Goal: Navigation & Orientation: Find specific page/section

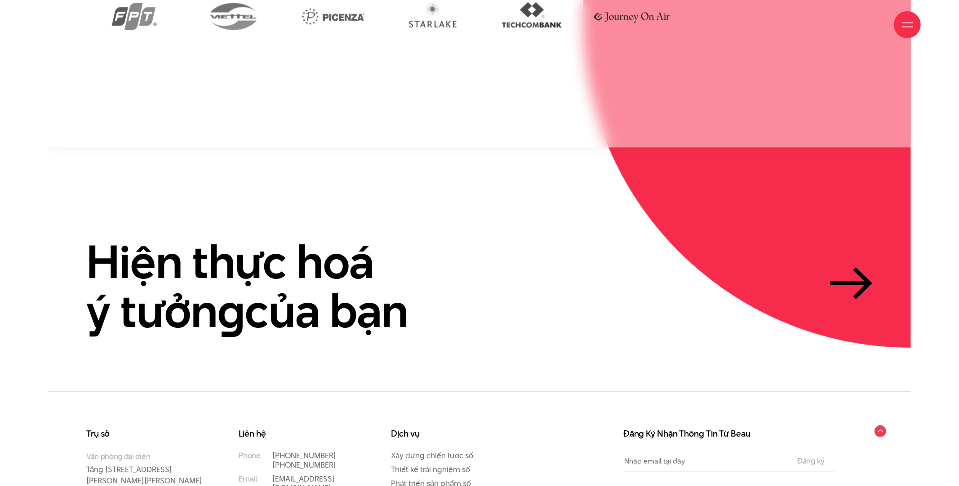
scroll to position [2674, 0]
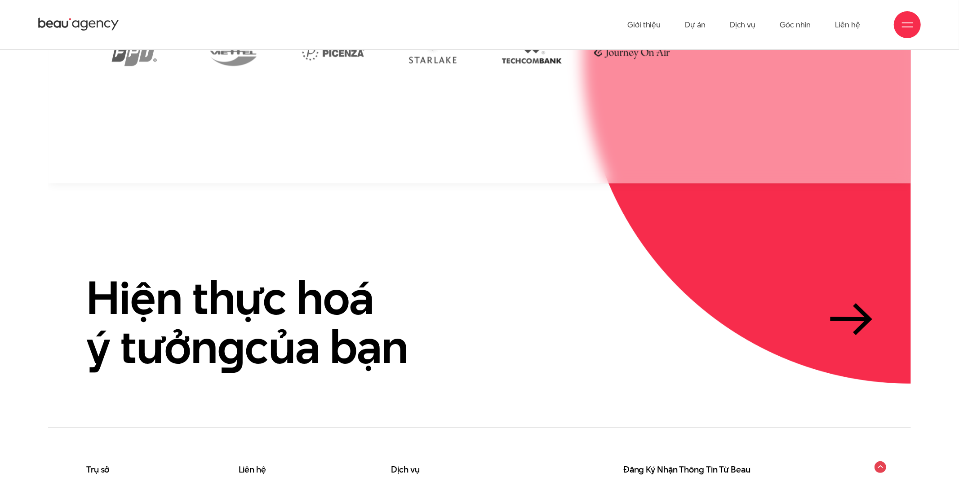
click at [883, 462] on g at bounding box center [881, 468] width 12 height 12
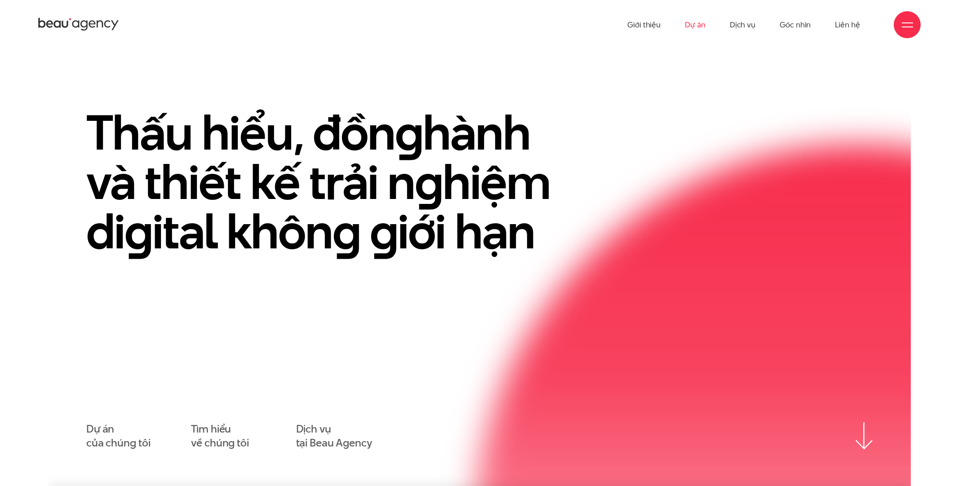
click at [698, 27] on link "Dự án" at bounding box center [695, 24] width 21 height 49
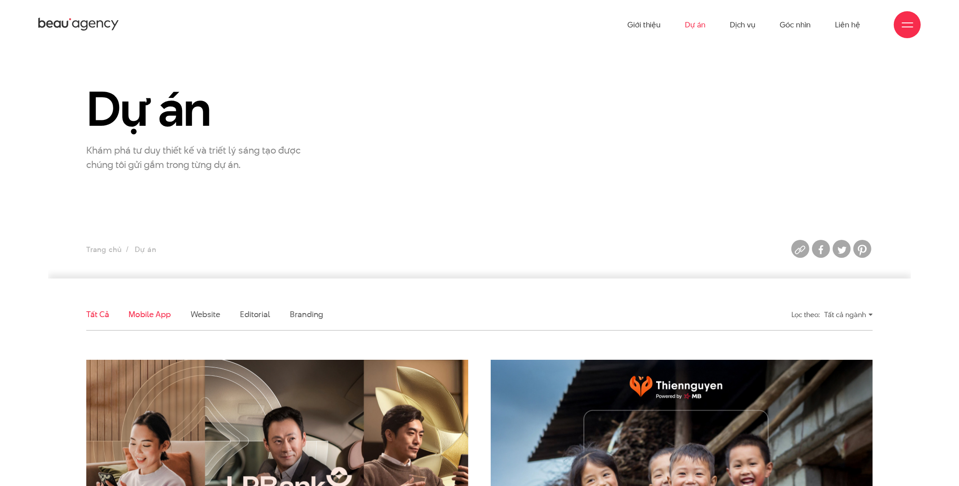
click at [145, 318] on link "Mobile app" at bounding box center [150, 314] width 42 height 11
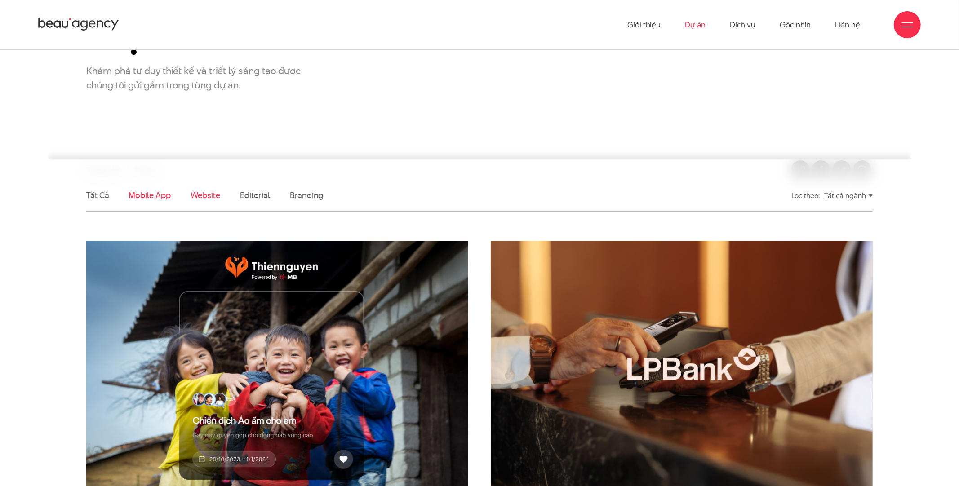
click at [211, 195] on link "Website" at bounding box center [206, 195] width 30 height 11
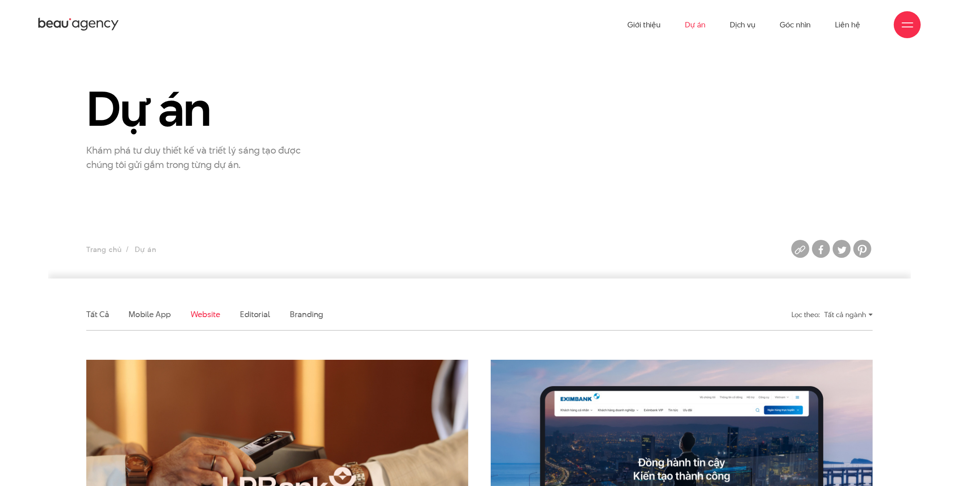
click at [80, 18] on icon at bounding box center [78, 25] width 81 height 16
